Goal: Task Accomplishment & Management: Use online tool/utility

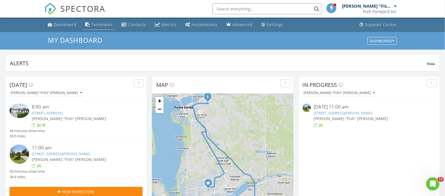
click at [101, 25] on div "Templates" at bounding box center [101, 24] width 21 height 5
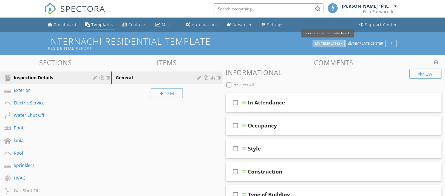
click at [326, 42] on div "My Templates" at bounding box center [328, 44] width 27 height 4
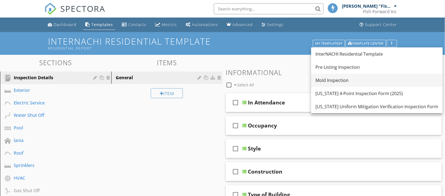
click at [335, 81] on div "Mold Inspection" at bounding box center [376, 80] width 123 height 7
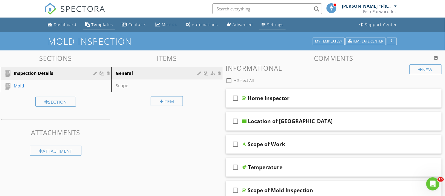
click at [267, 25] on div "Settings" at bounding box center [275, 24] width 16 height 5
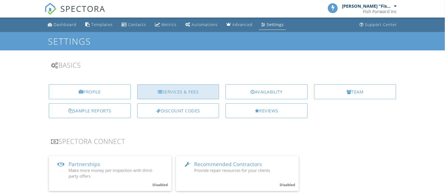
click at [187, 92] on div "Services & Fees" at bounding box center [178, 91] width 82 height 15
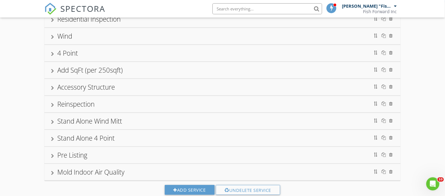
scroll to position [48, 0]
click at [133, 173] on div "Mold Indoor Air Quality" at bounding box center [222, 172] width 343 height 10
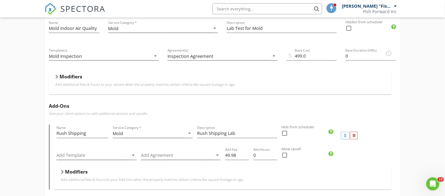
scroll to position [216, 0]
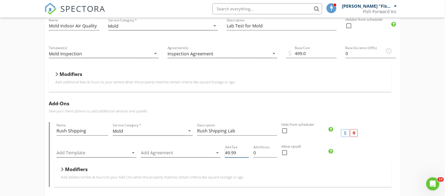
click at [246, 151] on input "49.99" at bounding box center [237, 153] width 24 height 9
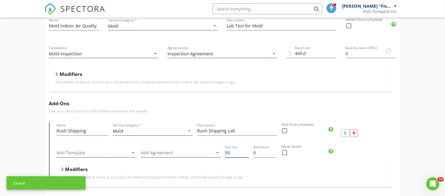
type input "50"
click at [246, 151] on input "50" at bounding box center [237, 153] width 24 height 9
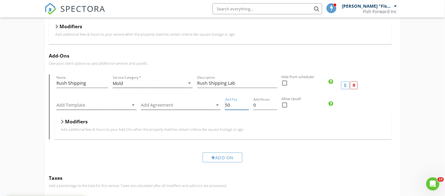
scroll to position [265, 0]
click at [158, 126] on p "Add additional fees & hours to your Add Ons when the property matches certain c…" at bounding box center [223, 128] width 324 height 4
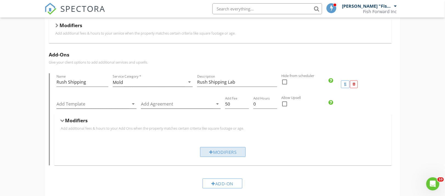
click at [216, 153] on div "Modifiers" at bounding box center [222, 152] width 45 height 10
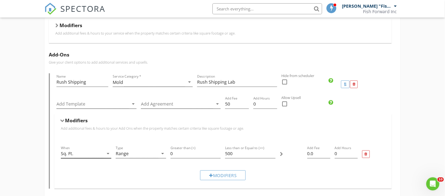
click at [108, 153] on icon "arrow_drop_down" at bounding box center [108, 153] width 7 height 7
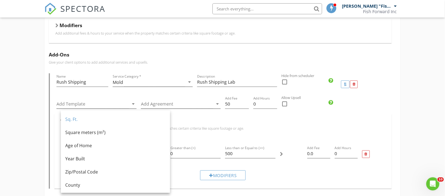
drag, startPoint x: 102, startPoint y: 120, endPoint x: 187, endPoint y: 133, distance: 86.0
click at [187, 133] on div "Modifiers Add additional fees & hours to your Add Ons when the property matches…" at bounding box center [223, 126] width 324 height 17
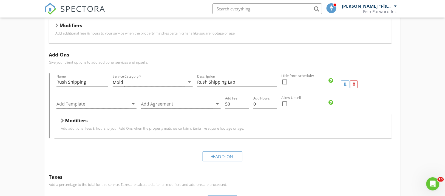
click at [81, 118] on h5 "Modifiers" at bounding box center [76, 120] width 23 height 5
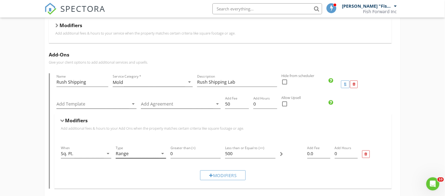
click at [163, 153] on icon "arrow_drop_down" at bounding box center [162, 153] width 7 height 7
click at [181, 151] on input "0" at bounding box center [195, 153] width 50 height 9
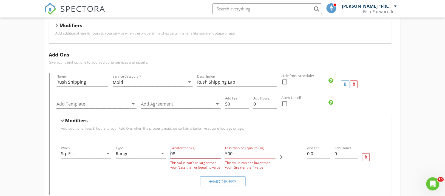
type input "0"
type input "800"
click at [235, 153] on input "500" at bounding box center [250, 153] width 50 height 9
type input "5"
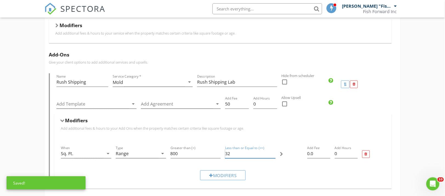
type input "3"
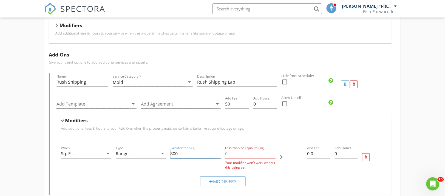
click at [181, 155] on input "800" at bounding box center [195, 153] width 50 height 9
type input "8"
type input "2000"
click at [231, 153] on input "Less than or Equal to (<=)" at bounding box center [250, 153] width 50 height 9
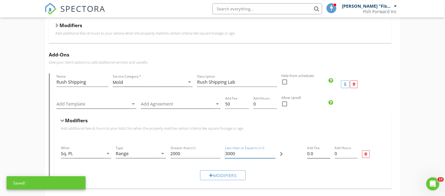
type input "3000"
click at [315, 152] on input "0.0" at bounding box center [318, 153] width 23 height 9
type input "0"
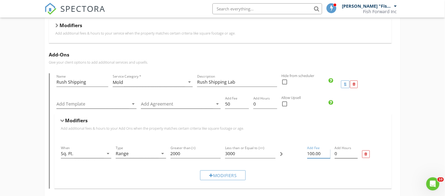
type input "100.00"
click at [355, 152] on input "0.25" at bounding box center [346, 153] width 23 height 9
type input "0.5"
click at [355, 151] on input "0.5" at bounding box center [346, 153] width 23 height 9
click at [218, 175] on div "Modifiers" at bounding box center [222, 175] width 45 height 10
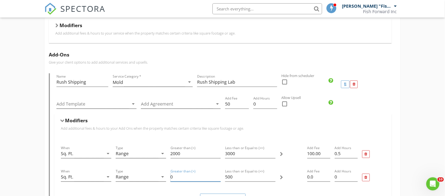
click at [178, 177] on input "0" at bounding box center [195, 177] width 50 height 9
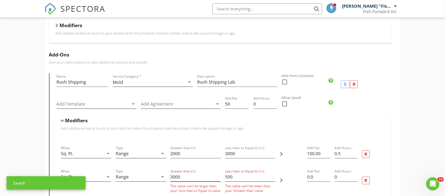
type input "3000"
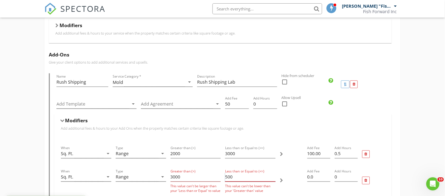
click at [236, 177] on input "500" at bounding box center [250, 177] width 50 height 9
type input "5"
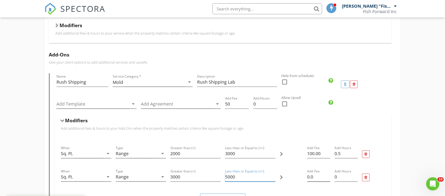
type input "5000"
click at [316, 176] on input "0.0" at bounding box center [318, 177] width 23 height 9
type input "0"
type input "250"
click at [356, 175] on input "0.25" at bounding box center [346, 177] width 23 height 9
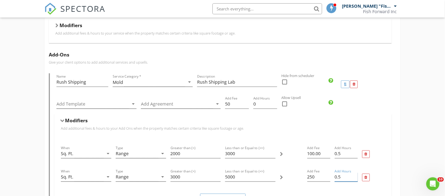
type input "0.5"
click at [355, 175] on input "0.5" at bounding box center [346, 177] width 23 height 9
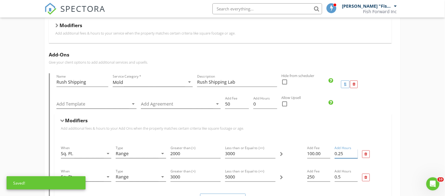
type input "0.25"
click at [356, 156] on input "0.25" at bounding box center [346, 153] width 23 height 9
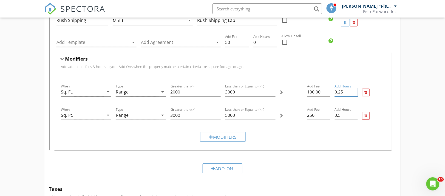
scroll to position [327, 0]
click at [217, 168] on div "Add-On" at bounding box center [222, 168] width 40 height 10
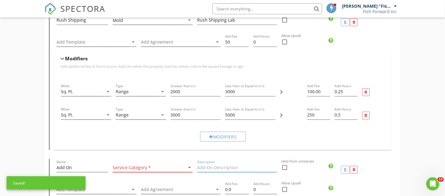
click at [217, 168] on input "Description" at bounding box center [237, 167] width 80 height 9
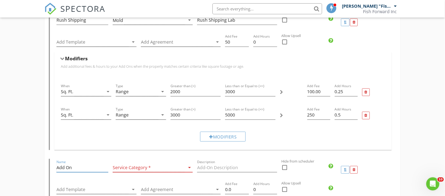
click at [62, 165] on input "Add On" at bounding box center [82, 167] width 52 height 9
click at [74, 166] on input "Add On" at bounding box center [82, 167] width 52 height 9
type input "A"
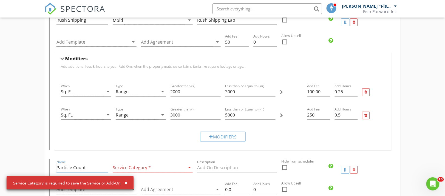
type input "Particle Count"
click at [189, 167] on icon "arrow_drop_down" at bounding box center [189, 167] width 7 height 7
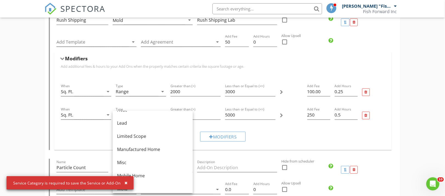
scroll to position [76, 0]
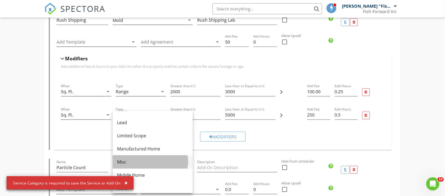
click at [140, 160] on div "Misc" at bounding box center [152, 162] width 71 height 7
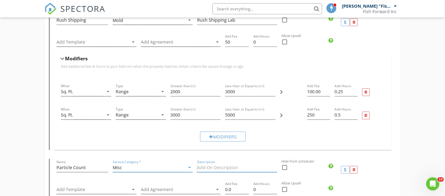
click at [201, 166] on input "Description" at bounding box center [237, 167] width 80 height 9
click at [241, 167] on input "Particle size and nub=mbers in the air" at bounding box center [237, 167] width 80 height 9
click at [230, 168] on input "Particle size and numbers in the air" at bounding box center [237, 167] width 80 height 9
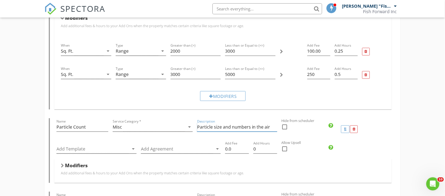
scroll to position [368, 0]
type input "Particle size and numbers in the air"
click at [133, 147] on icon "arrow_drop_down" at bounding box center [133, 148] width 7 height 7
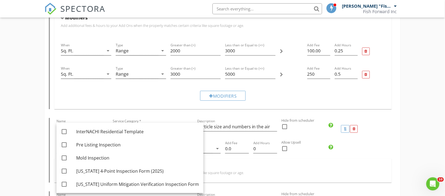
click at [213, 164] on div "Modifiers" at bounding box center [223, 166] width 324 height 8
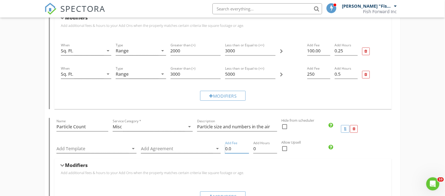
click at [233, 148] on input "0.0" at bounding box center [237, 148] width 24 height 9
type input "0"
type input "100.00"
click at [275, 145] on input "0.25" at bounding box center [265, 148] width 24 height 9
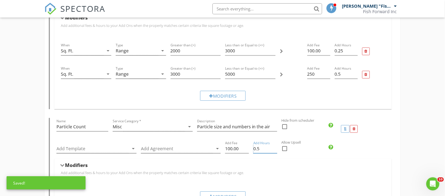
type input "0.5"
click at [275, 145] on input "0.5" at bounding box center [265, 148] width 24 height 9
click at [270, 169] on div "Modifiers" at bounding box center [223, 166] width 324 height 8
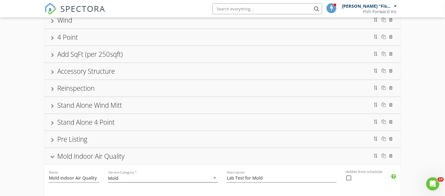
scroll to position [0, 0]
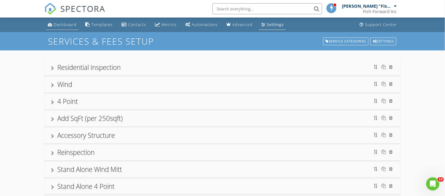
click at [58, 25] on div "Dashboard" at bounding box center [65, 24] width 23 height 5
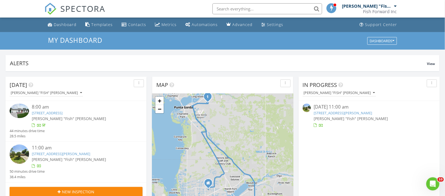
click at [326, 113] on link "[STREET_ADDRESS][PERSON_NAME]" at bounding box center [342, 112] width 58 height 5
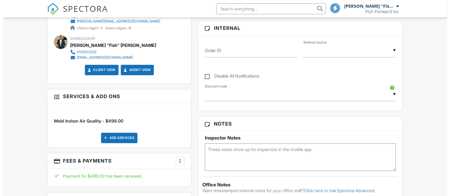
scroll to position [271, 0]
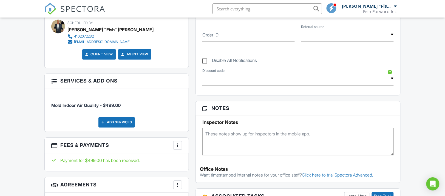
click at [113, 118] on div "Add Services" at bounding box center [116, 122] width 36 height 10
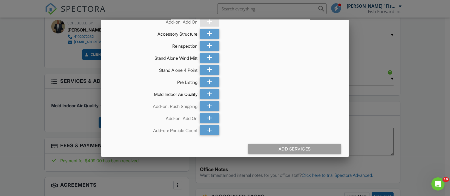
scroll to position [100, 0]
click at [207, 129] on icon at bounding box center [209, 130] width 5 height 10
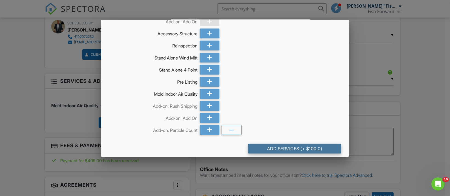
click at [267, 148] on div "Add Services (+ $100.0)" at bounding box center [294, 149] width 93 height 10
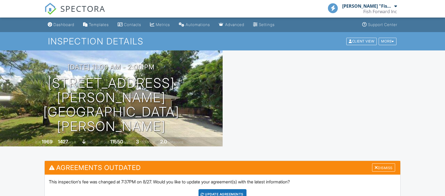
click at [219, 189] on div "Update Agreements" at bounding box center [222, 194] width 48 height 10
click at [0, 0] on div at bounding box center [0, 0] width 0 height 0
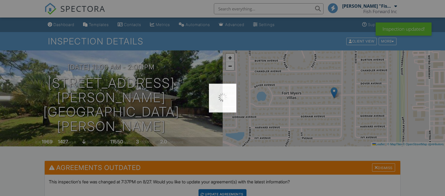
scroll to position [64, 0]
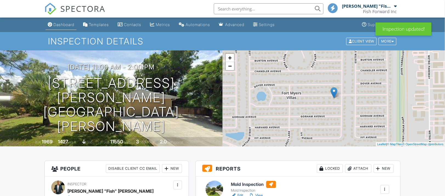
click at [63, 25] on div "Dashboard" at bounding box center [63, 24] width 21 height 5
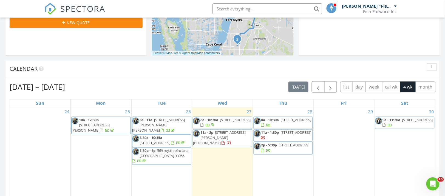
scroll to position [186, 0]
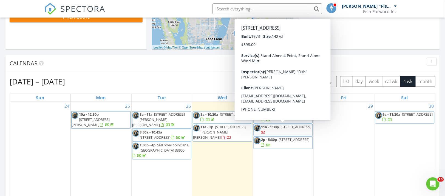
click at [279, 129] on span "11a - 1:30p 339 SE 46th Ln, Cape Coral 33904" at bounding box center [283, 130] width 59 height 11
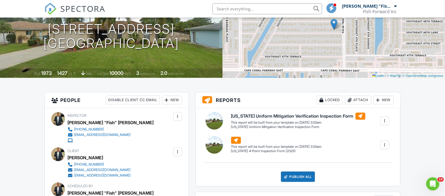
scroll to position [69, 0]
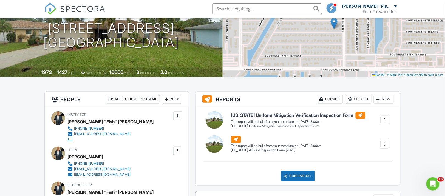
click at [382, 121] on div at bounding box center [384, 119] width 5 height 5
click at [372, 135] on div "Build Now" at bounding box center [373, 135] width 27 height 7
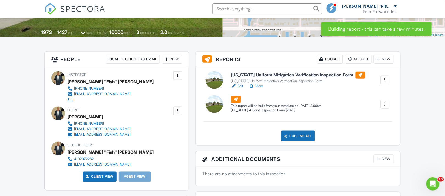
click at [384, 105] on div at bounding box center [384, 103] width 5 height 5
click at [374, 118] on div "Build Now" at bounding box center [373, 119] width 27 height 7
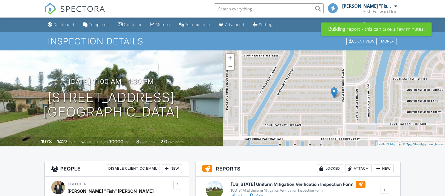
scroll to position [44, 0]
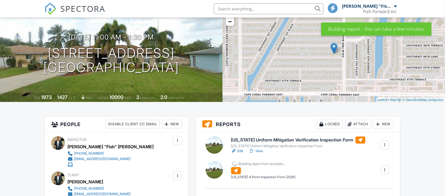
click at [260, 141] on h6 "[US_STATE] Uniform Mitigation Verification Inspection Form" at bounding box center [298, 139] width 134 height 7
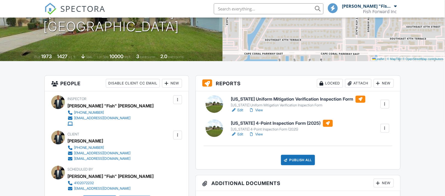
scroll to position [86, 0]
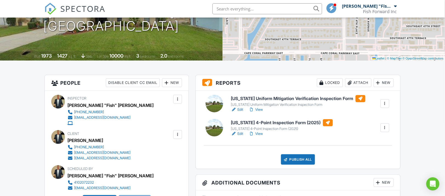
click at [258, 123] on h6 "[US_STATE] 4-Point Inspection Form (2025)" at bounding box center [282, 122] width 102 height 7
